Goal: Transaction & Acquisition: Download file/media

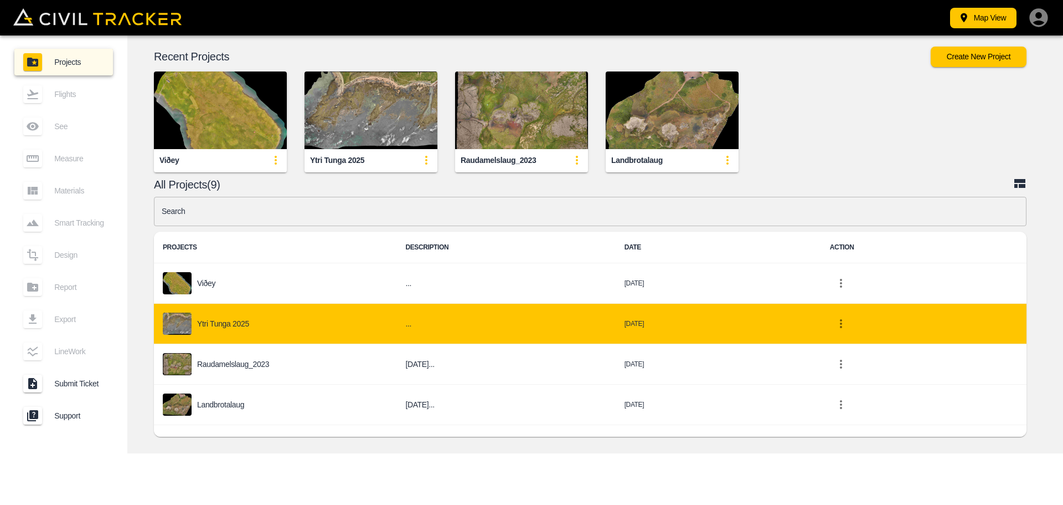
click at [222, 319] on p "Ytri Tunga 2025" at bounding box center [223, 323] width 52 height 9
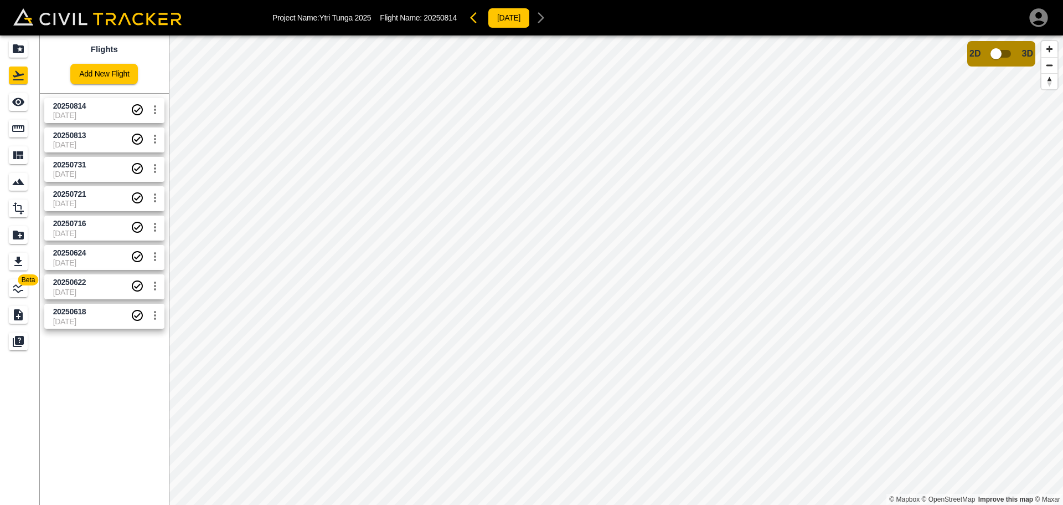
click at [84, 106] on span "20250814" at bounding box center [69, 105] width 33 height 9
click at [95, 141] on span "13-08-2025" at bounding box center [92, 144] width 78 height 9
click at [20, 257] on icon "Export" at bounding box center [18, 260] width 8 height 9
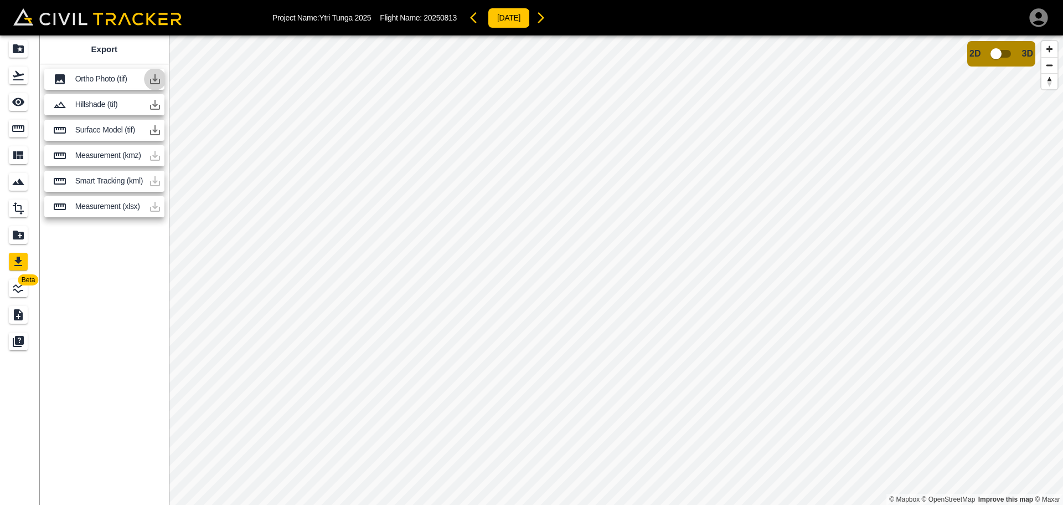
click at [152, 81] on icon "button" at bounding box center [154, 79] width 13 height 13
click at [140, 260] on div "Export Ortho Photo (tif) Hillshade (tif) Surface Model (tif) Measurement (kmz) …" at bounding box center [104, 269] width 129 height 469
click at [158, 79] on icon "button" at bounding box center [154, 79] width 13 height 13
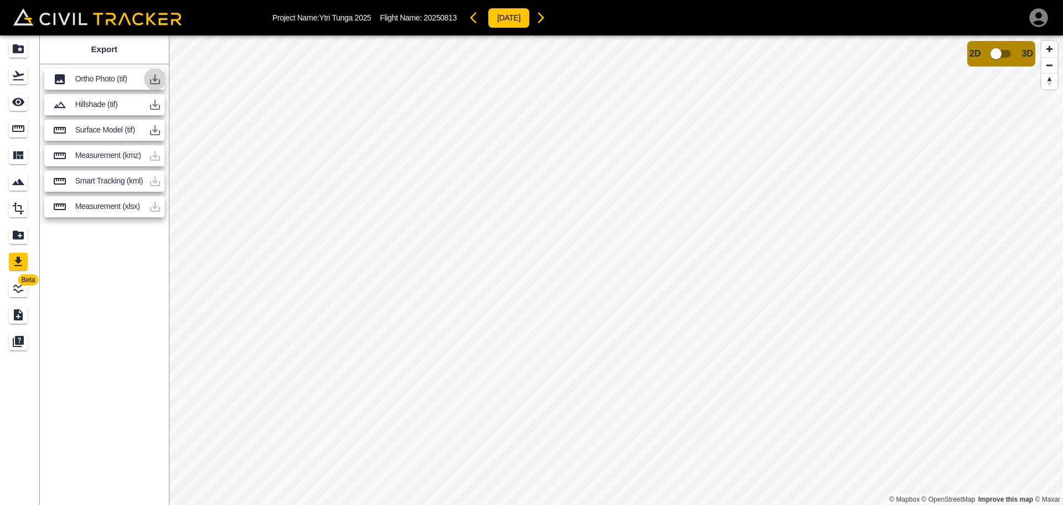
click at [158, 79] on icon "button" at bounding box center [154, 79] width 13 height 13
click at [156, 79] on icon "button" at bounding box center [154, 79] width 13 height 13
click at [159, 82] on icon "button" at bounding box center [155, 79] width 10 height 10
click at [153, 79] on icon "button" at bounding box center [155, 79] width 10 height 10
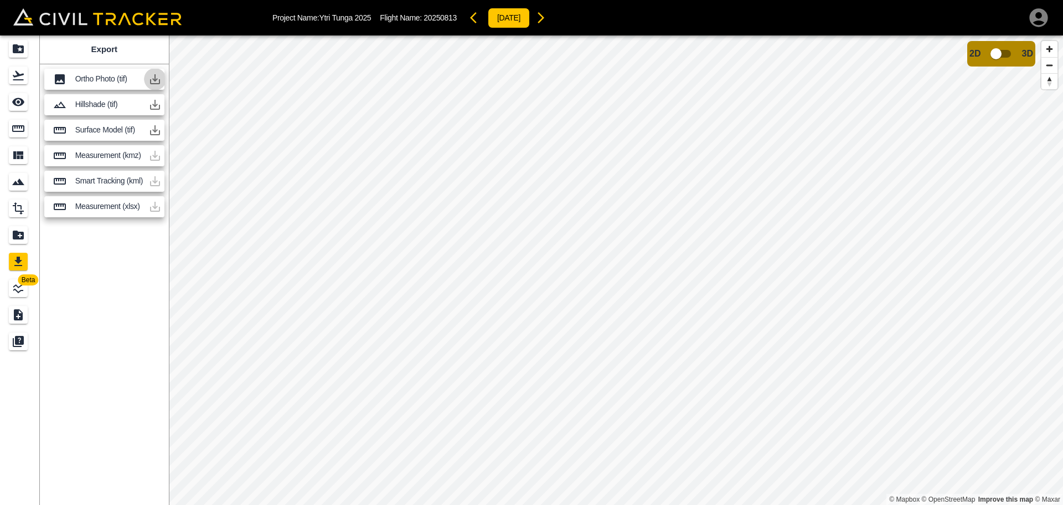
click at [153, 79] on icon "button" at bounding box center [155, 79] width 10 height 10
click at [153, 78] on icon "button" at bounding box center [154, 79] width 13 height 13
click at [155, 79] on icon "button" at bounding box center [155, 79] width 10 height 10
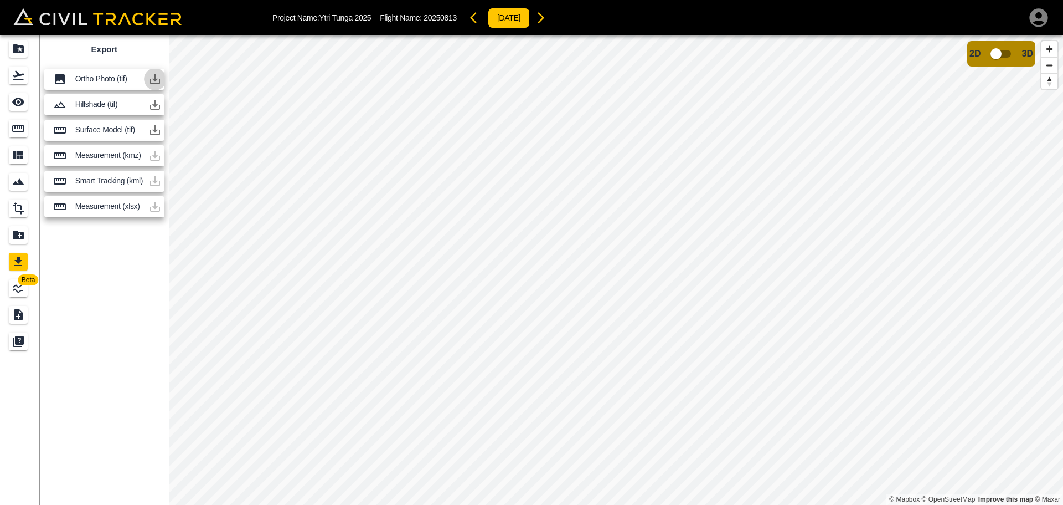
click at [155, 79] on icon "button" at bounding box center [155, 79] width 10 height 10
click at [157, 85] on icon "button" at bounding box center [154, 79] width 13 height 13
click at [151, 75] on icon "button" at bounding box center [154, 79] width 13 height 13
